Goal: Check status: Check status

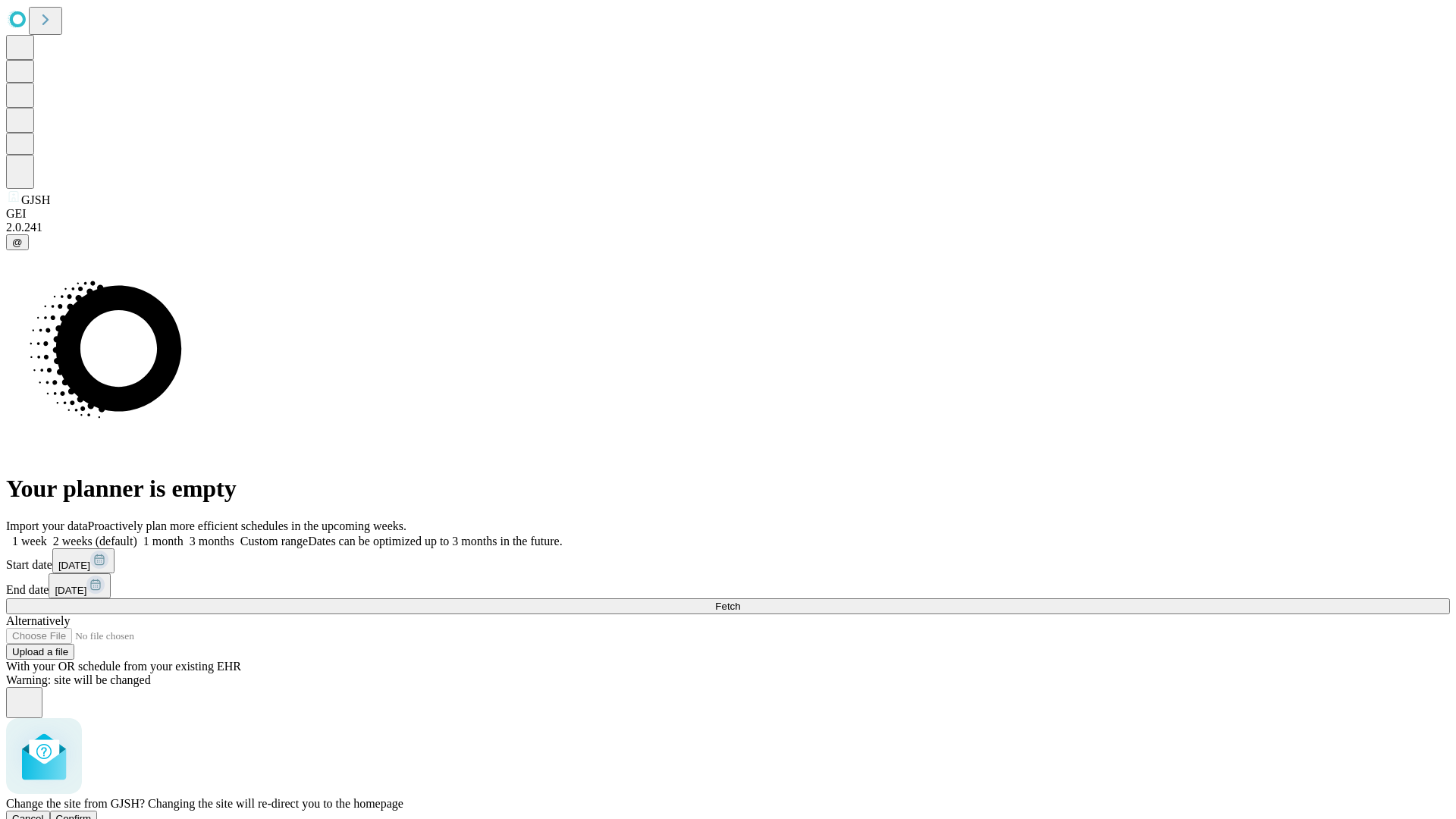
click at [92, 813] on span "Confirm" at bounding box center [74, 818] width 35 height 11
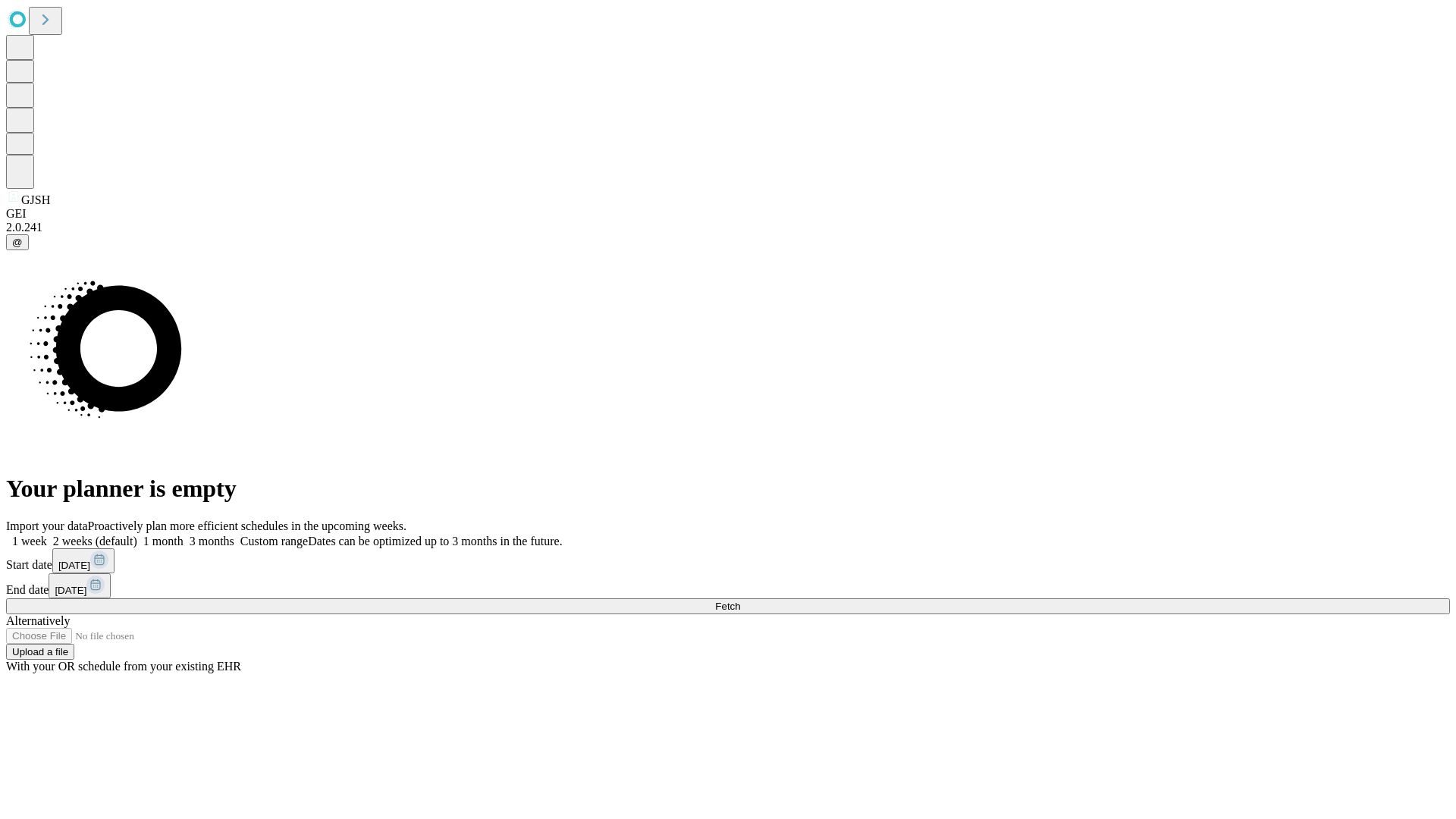
click at [184, 535] on label "1 month" at bounding box center [160, 541] width 46 height 13
click at [740, 601] on span "Fetch" at bounding box center [727, 606] width 25 height 11
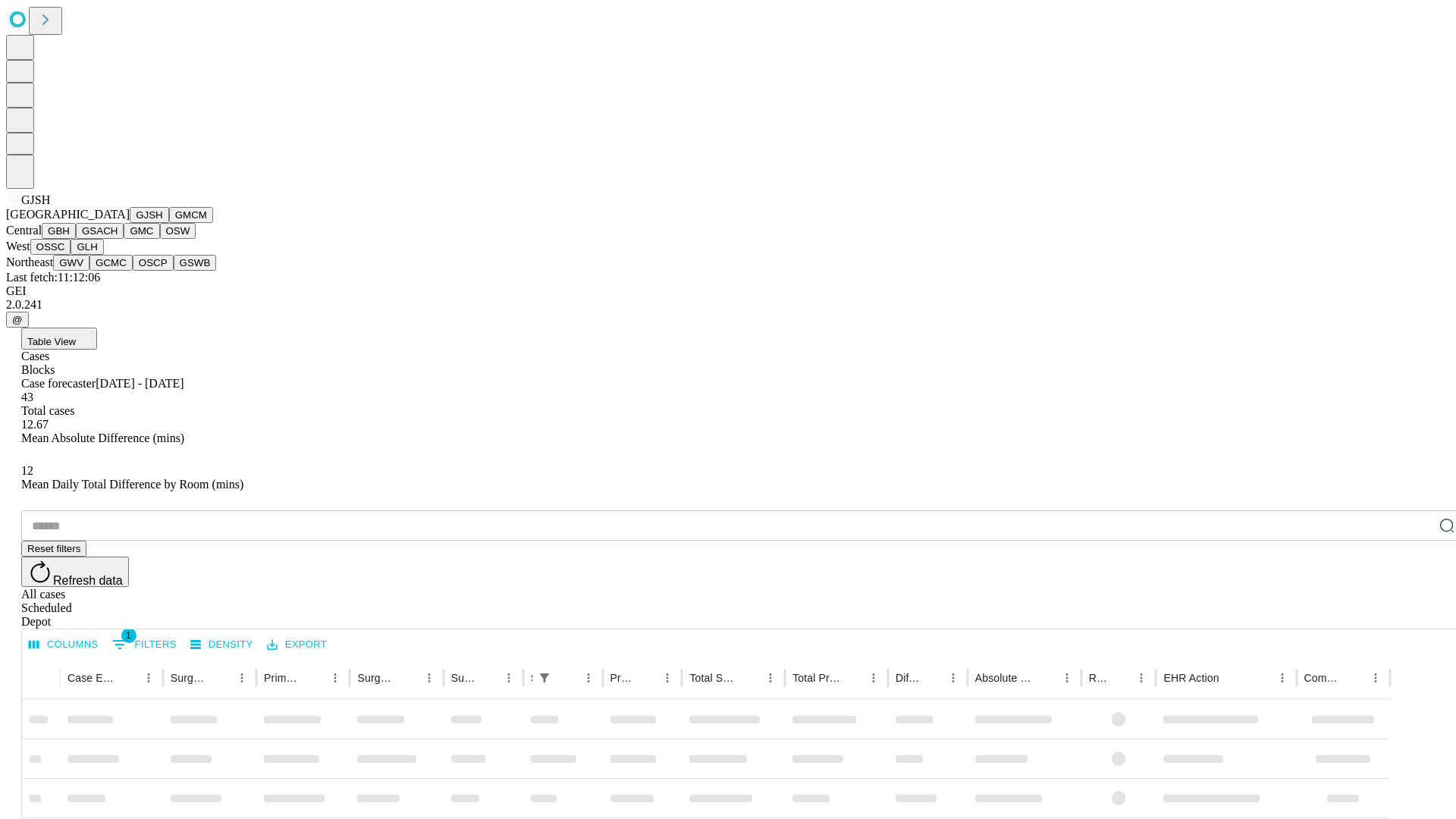
click at [169, 223] on button "GMCM" at bounding box center [190, 215] width 44 height 16
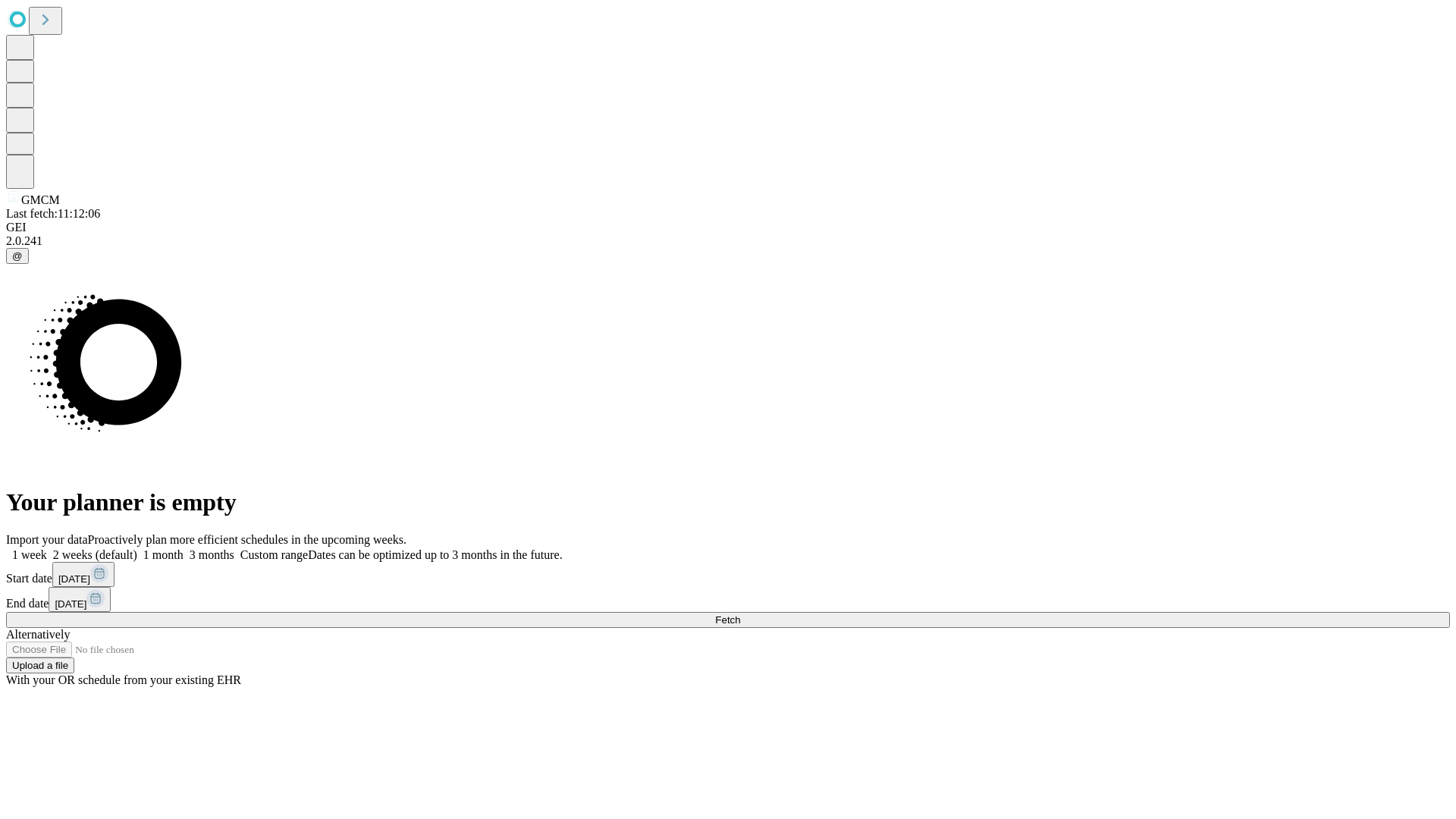
click at [184, 549] on label "1 month" at bounding box center [160, 555] width 46 height 13
click at [740, 615] on span "Fetch" at bounding box center [727, 620] width 25 height 11
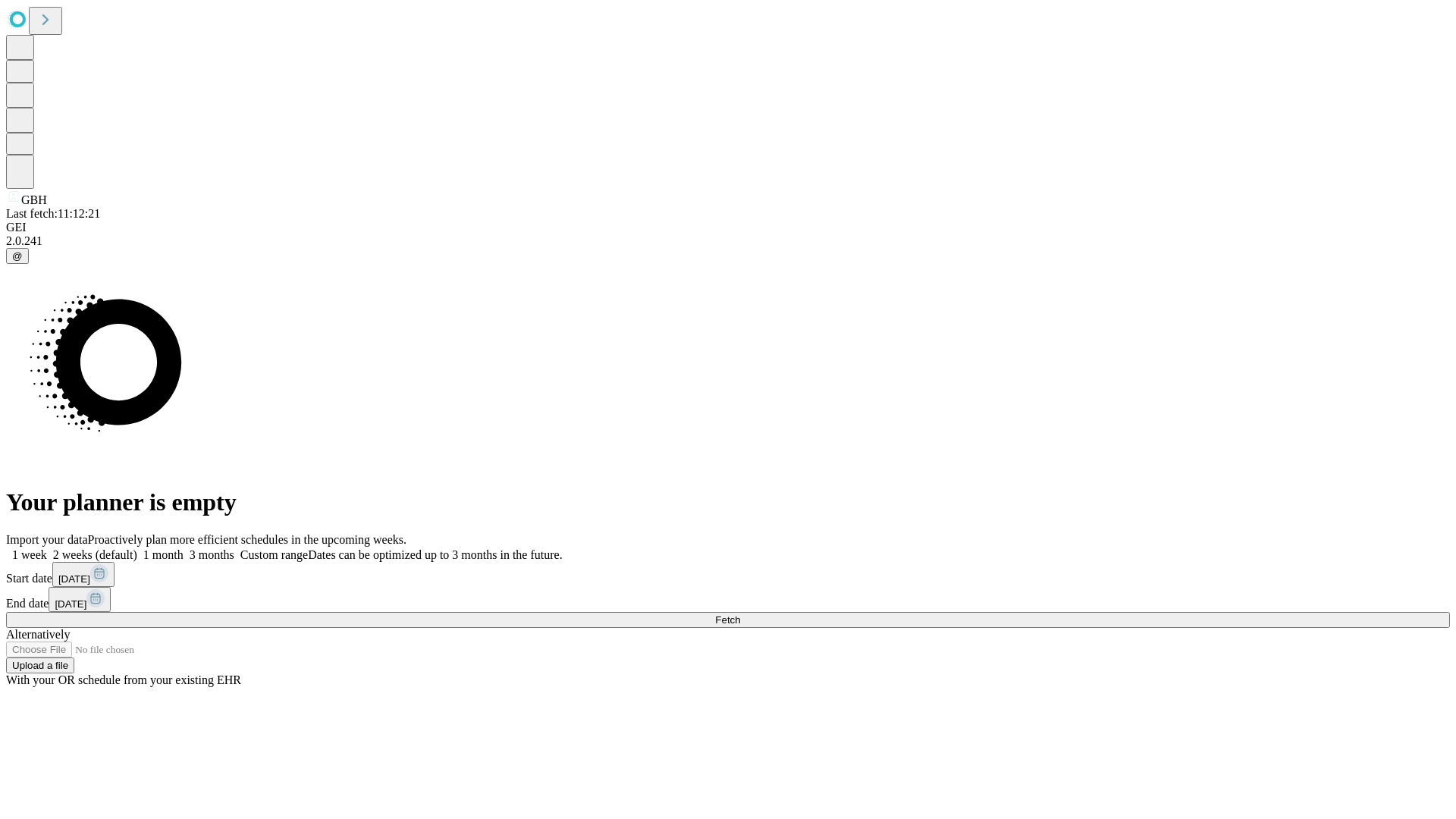
click at [184, 549] on label "1 month" at bounding box center [160, 555] width 46 height 13
click at [740, 615] on span "Fetch" at bounding box center [727, 620] width 25 height 11
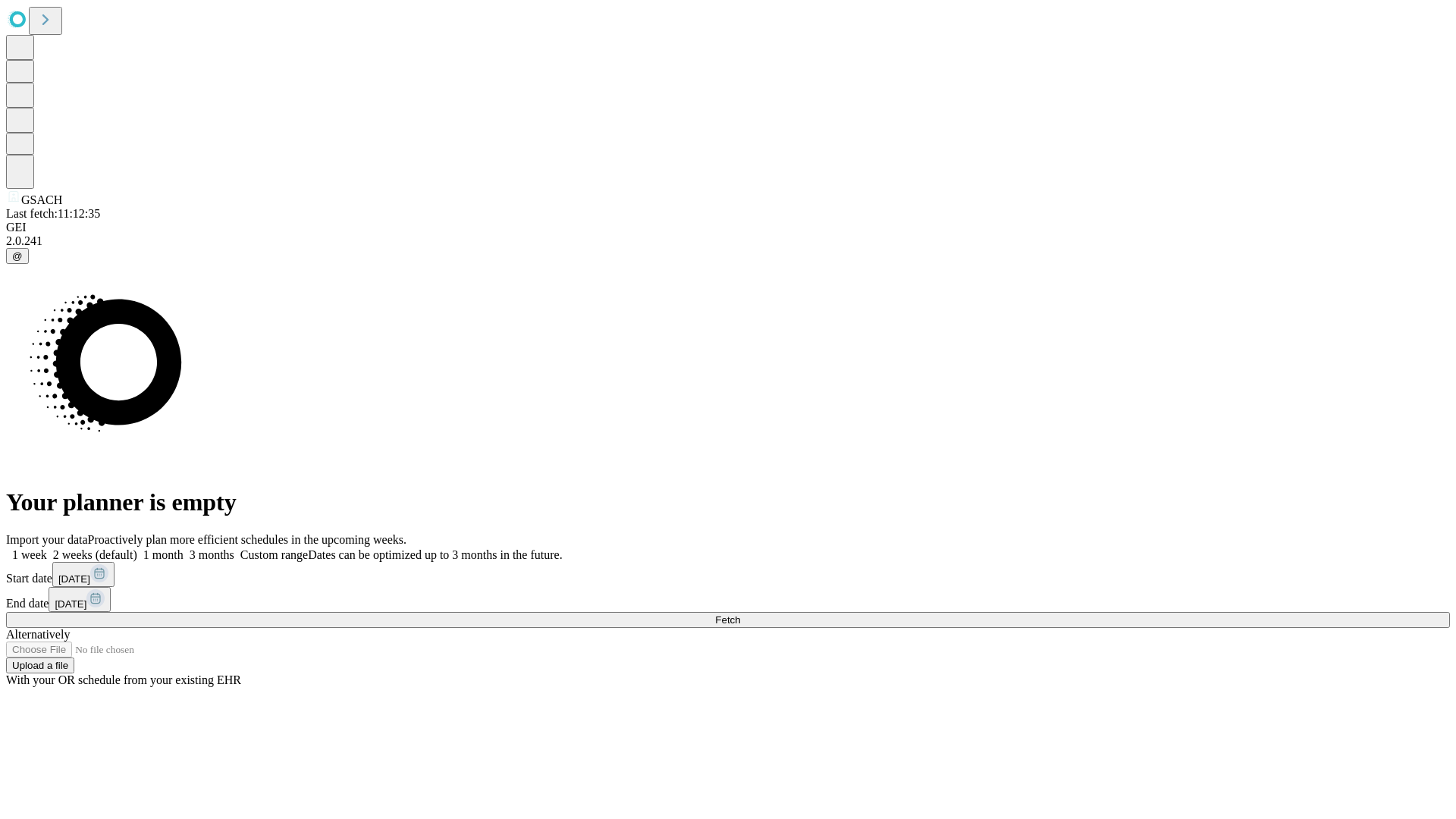
click at [184, 549] on label "1 month" at bounding box center [160, 555] width 46 height 13
click at [740, 615] on span "Fetch" at bounding box center [727, 620] width 25 height 11
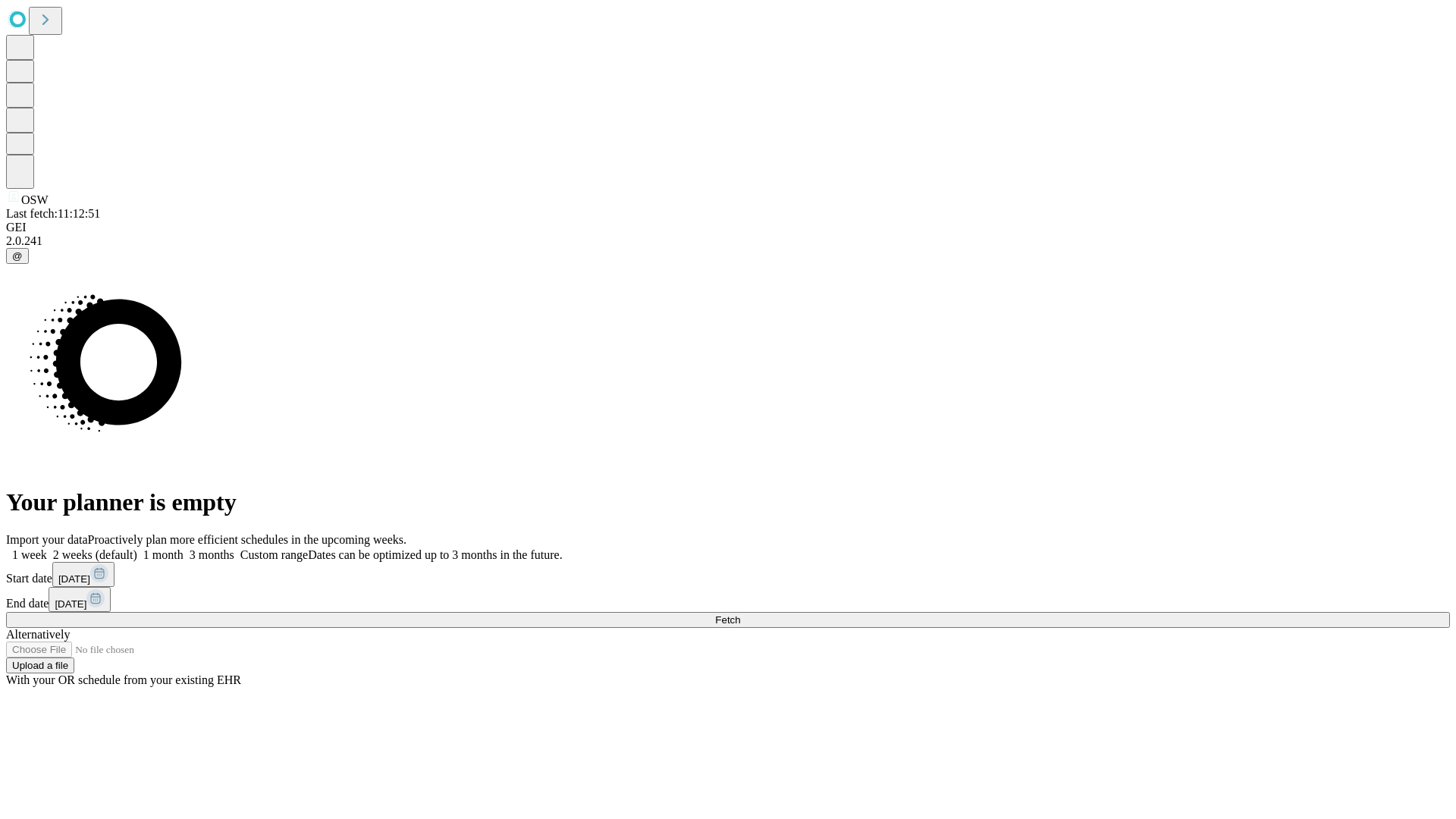
click at [184, 549] on label "1 month" at bounding box center [160, 555] width 46 height 13
click at [740, 615] on span "Fetch" at bounding box center [727, 620] width 25 height 11
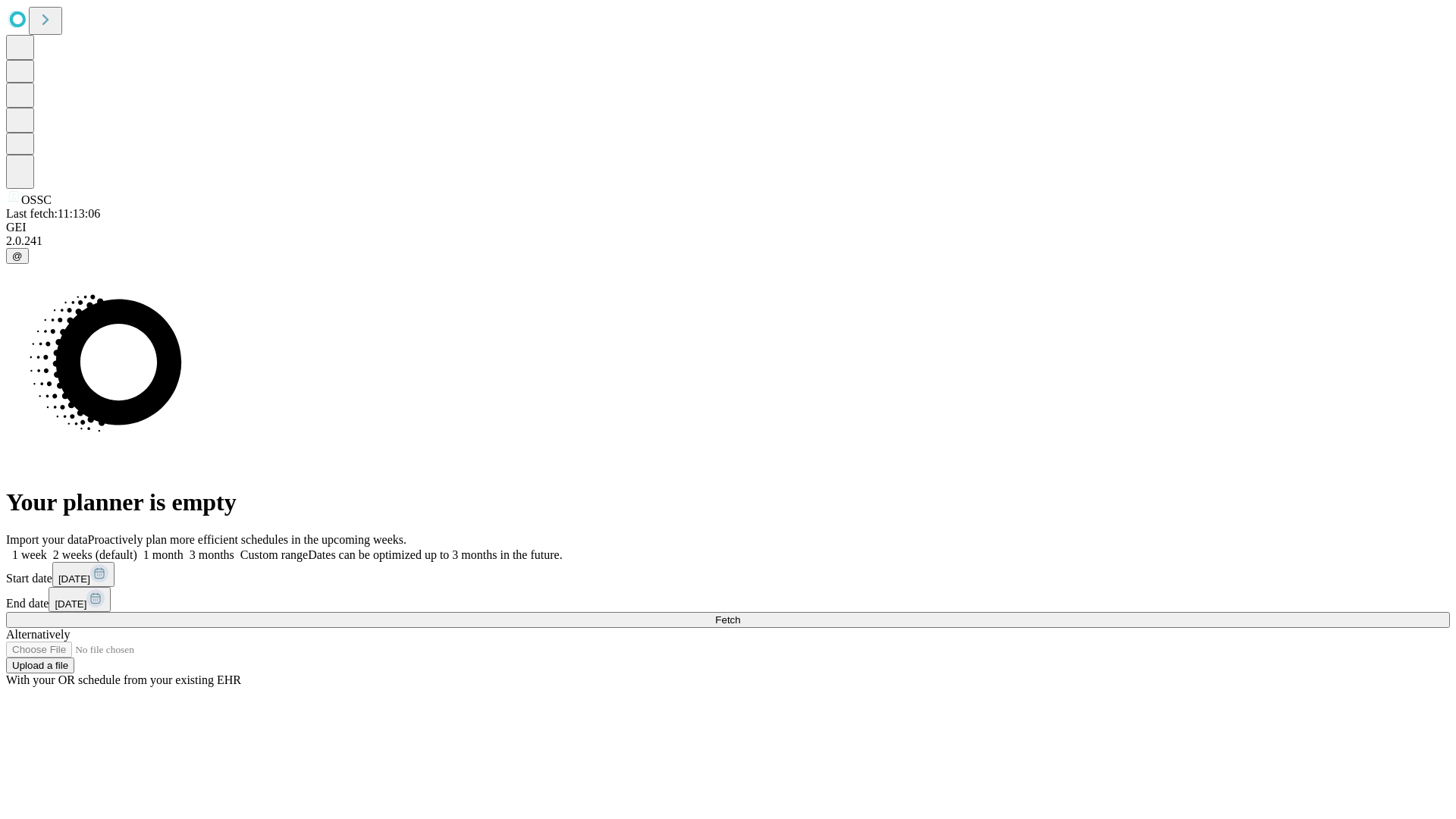
click at [184, 549] on label "1 month" at bounding box center [160, 555] width 46 height 13
click at [740, 615] on span "Fetch" at bounding box center [727, 620] width 25 height 11
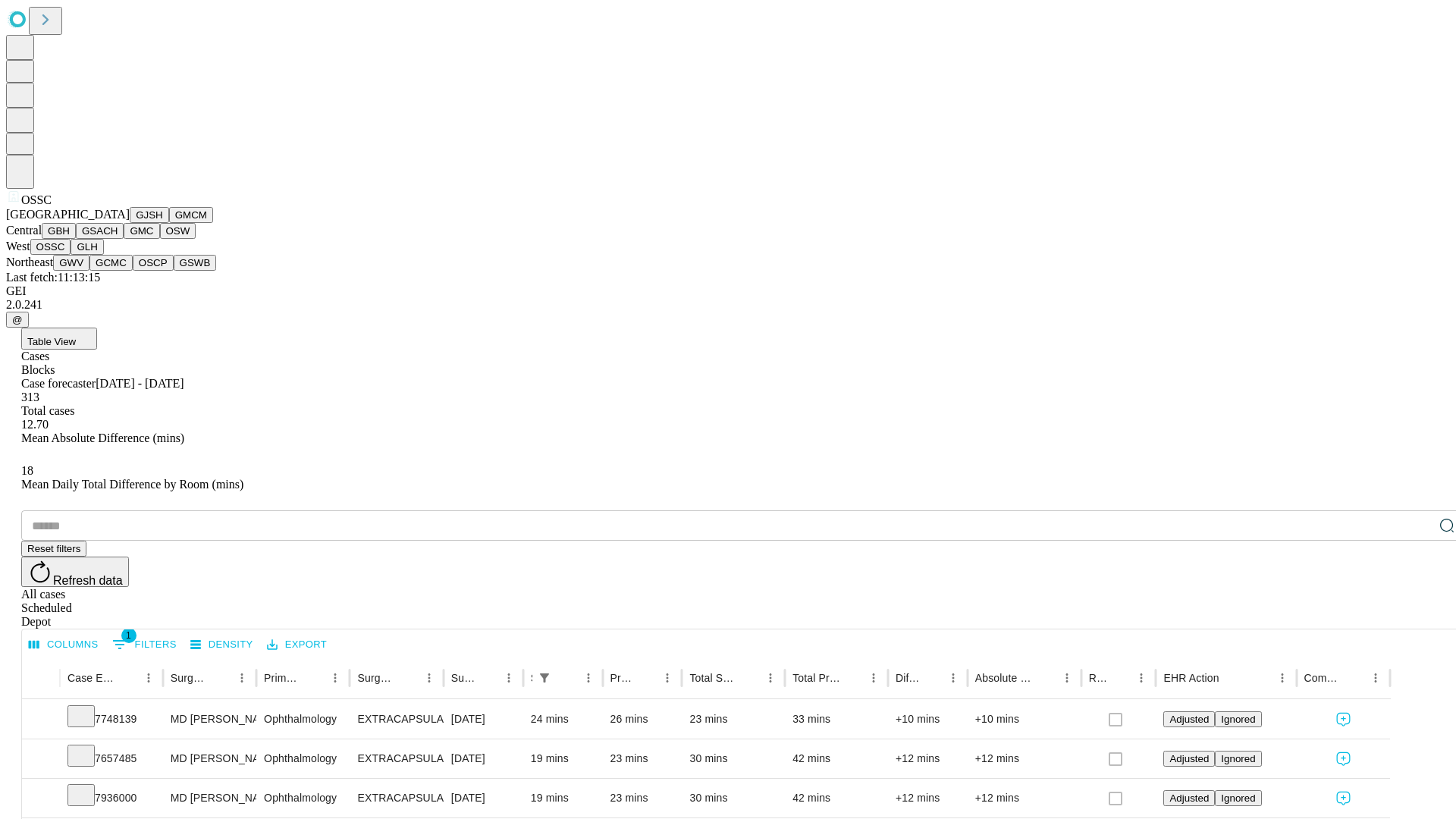
click at [103, 255] on button "GLH" at bounding box center [87, 247] width 33 height 16
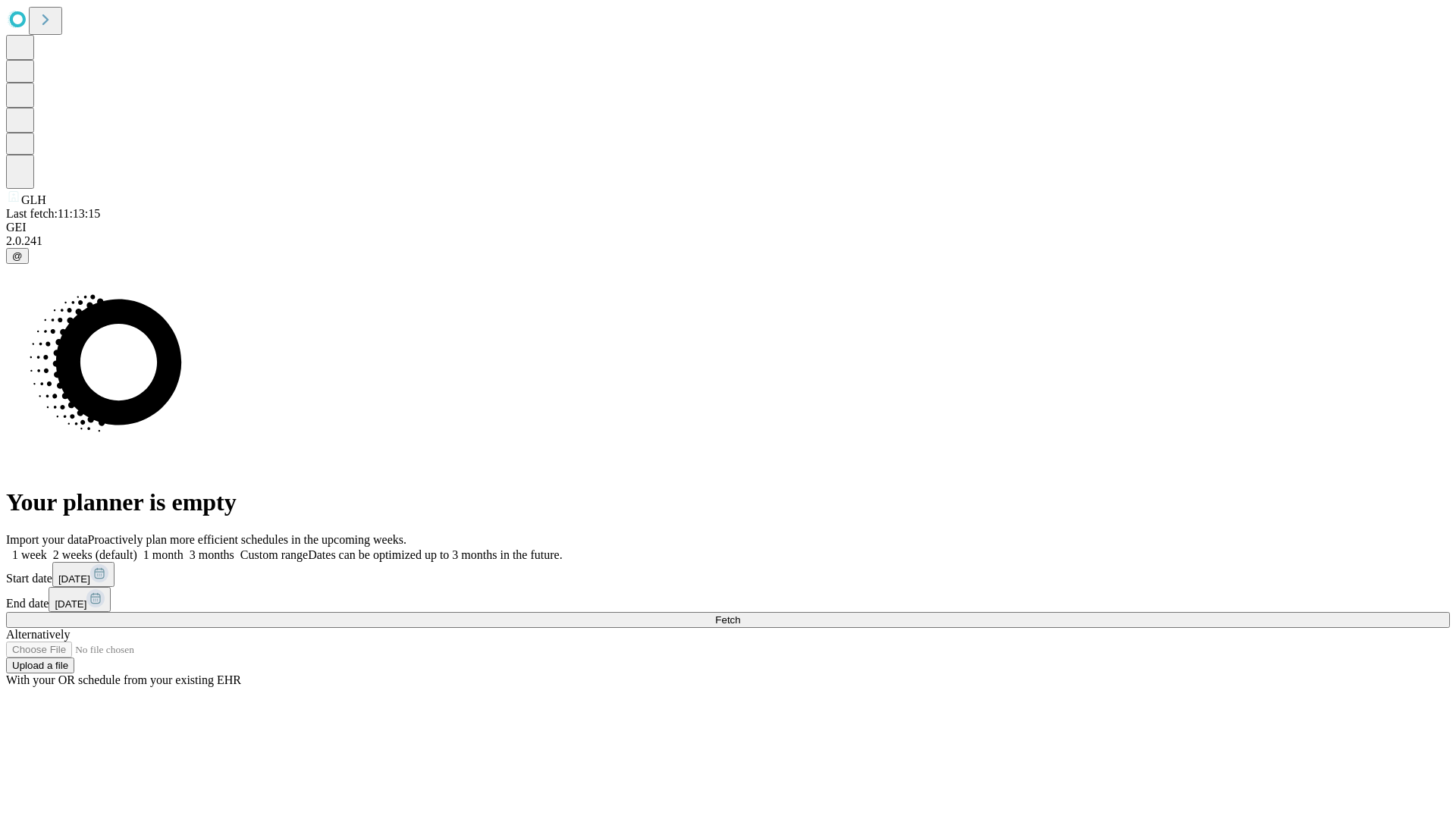
click at [184, 549] on label "1 month" at bounding box center [160, 555] width 46 height 13
click at [740, 615] on span "Fetch" at bounding box center [727, 620] width 25 height 11
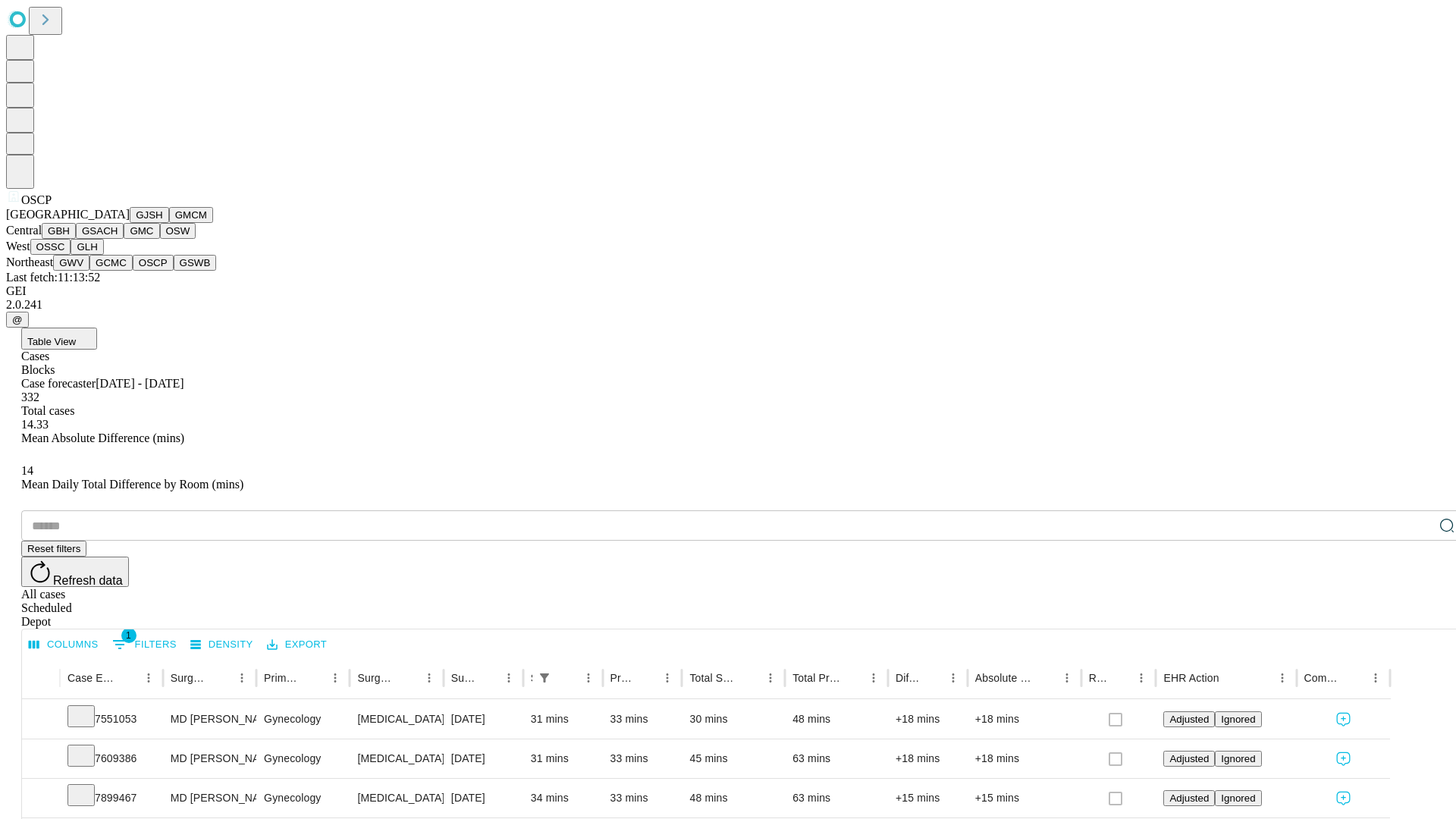
click at [174, 271] on button "GSWB" at bounding box center [196, 262] width 43 height 16
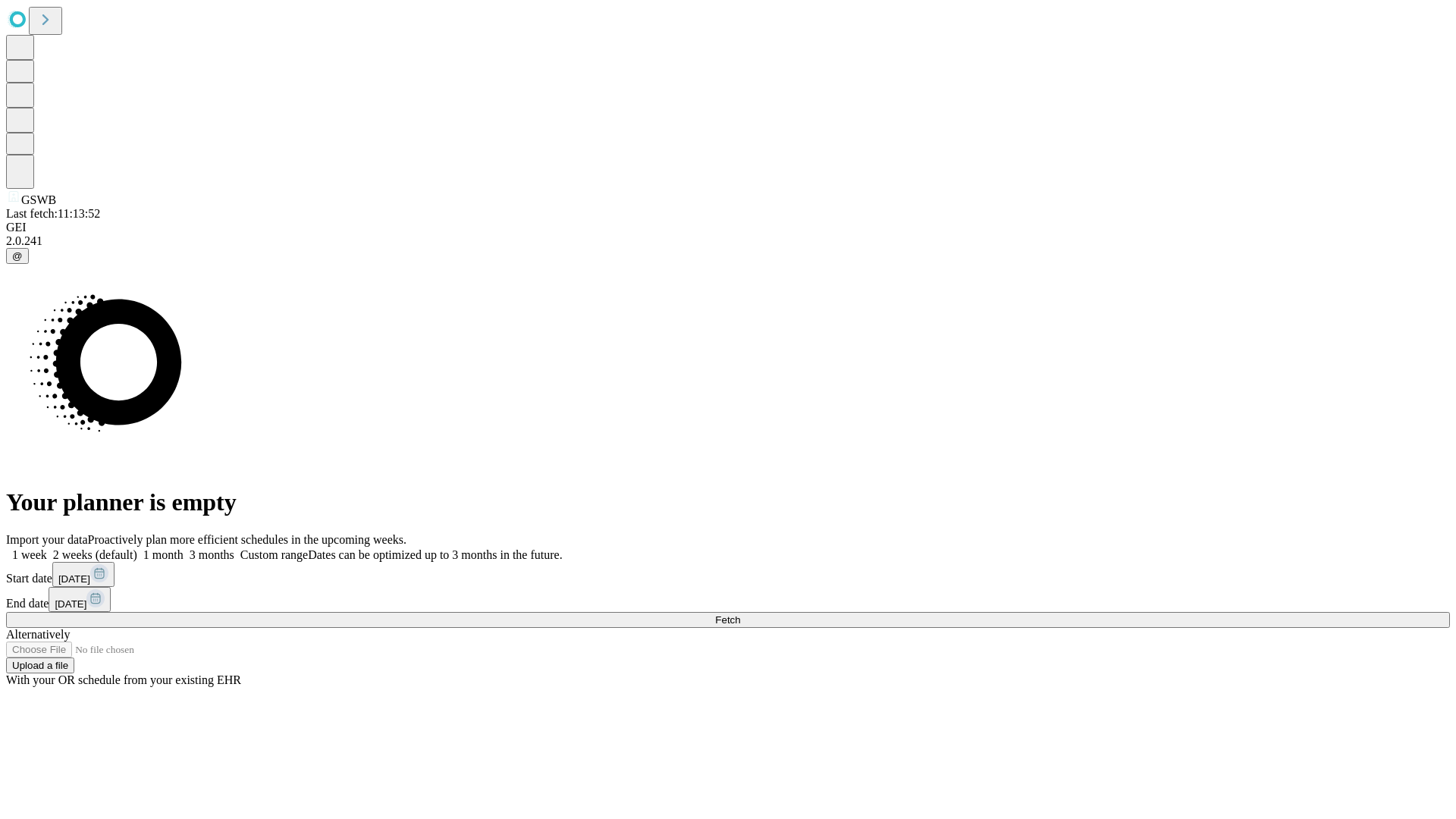
click at [184, 549] on label "1 month" at bounding box center [160, 555] width 46 height 13
click at [740, 615] on span "Fetch" at bounding box center [727, 620] width 25 height 11
